Goal: Find specific page/section: Find specific page/section

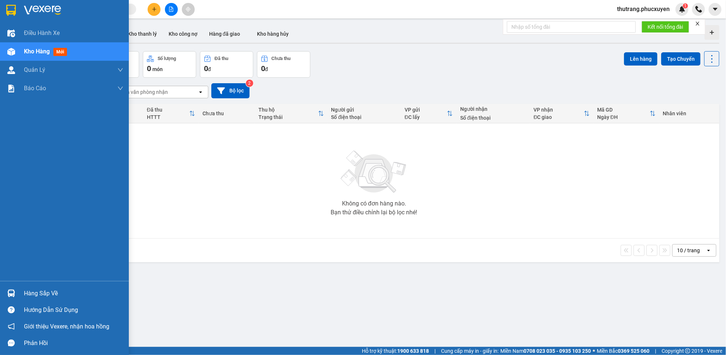
click at [13, 294] on img at bounding box center [11, 294] width 8 height 8
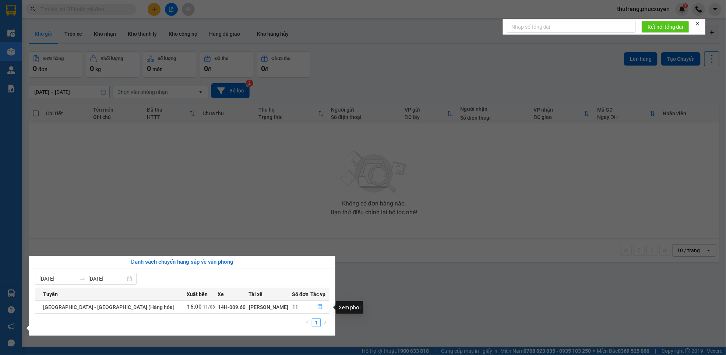
click at [318, 309] on icon "file-done" at bounding box center [320, 306] width 5 height 5
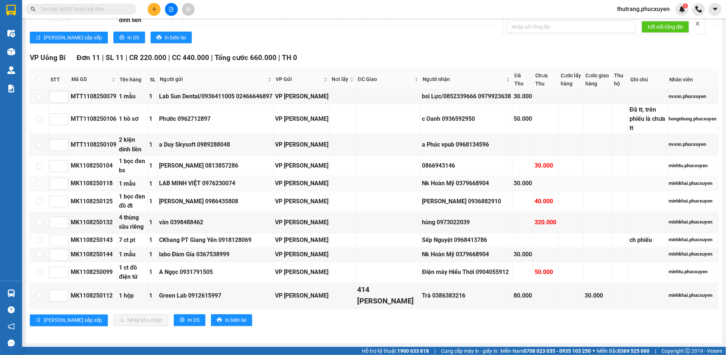
scroll to position [755, 0]
